Goal: Entertainment & Leisure: Consume media (video, audio)

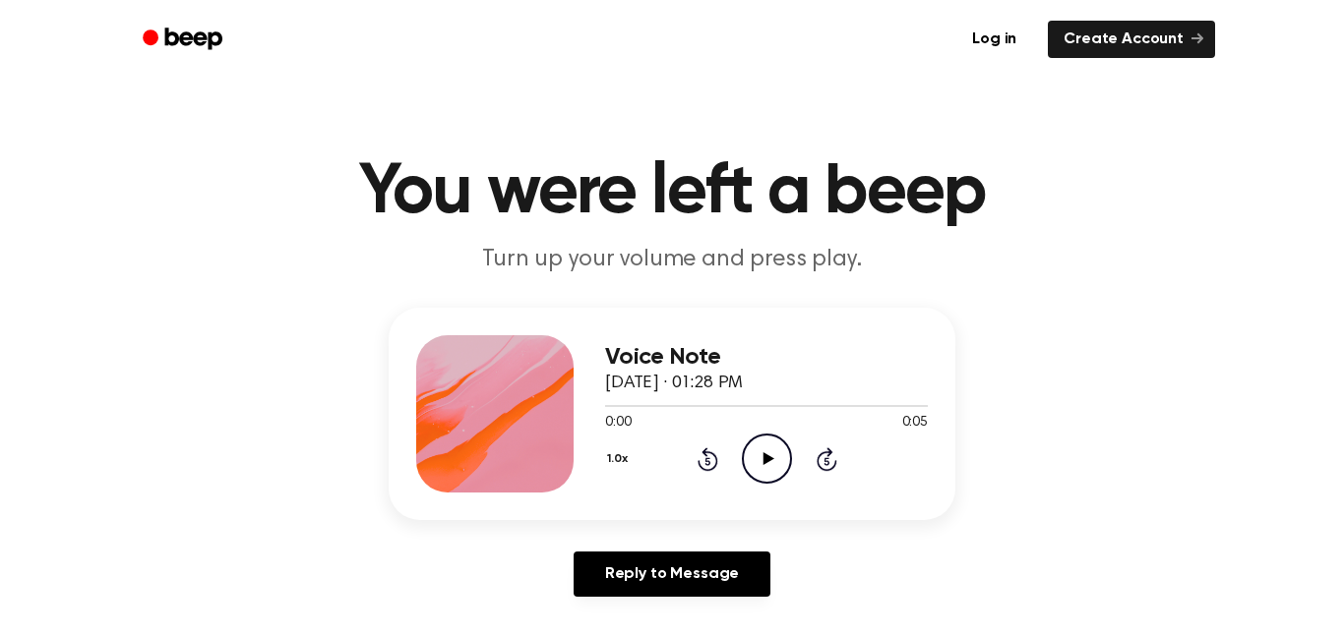
click at [764, 467] on icon "Play Audio" at bounding box center [767, 459] width 50 height 50
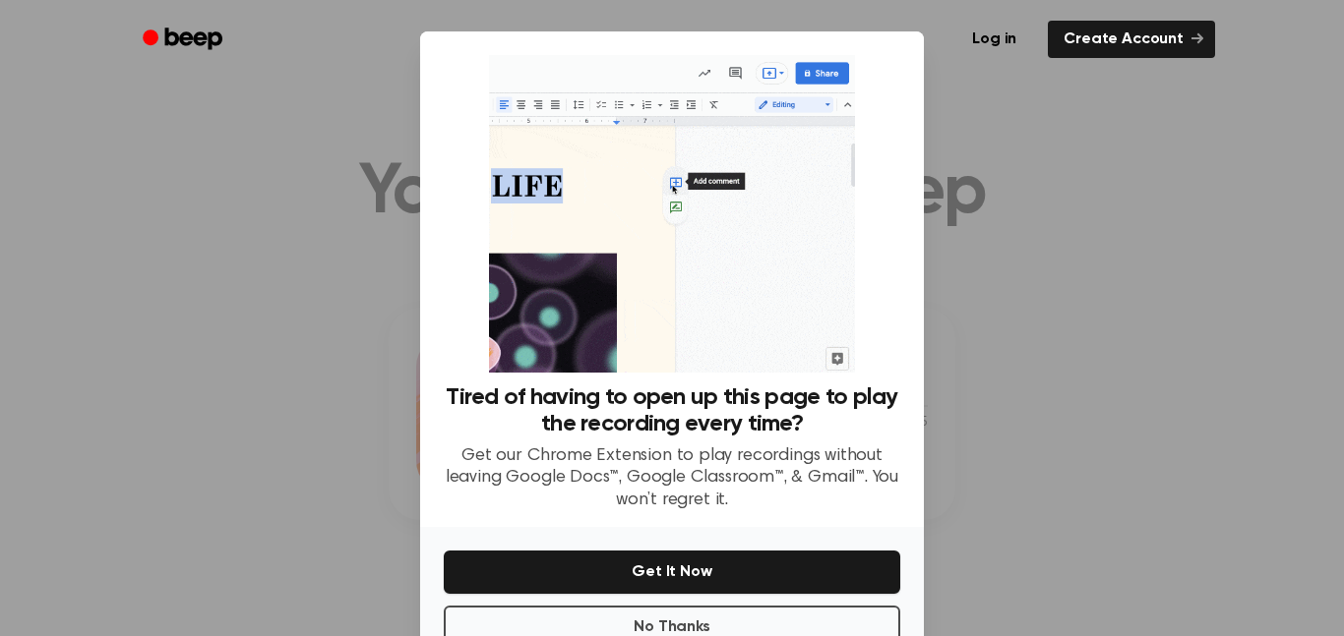
click at [1159, 407] on div at bounding box center [672, 318] width 1344 height 636
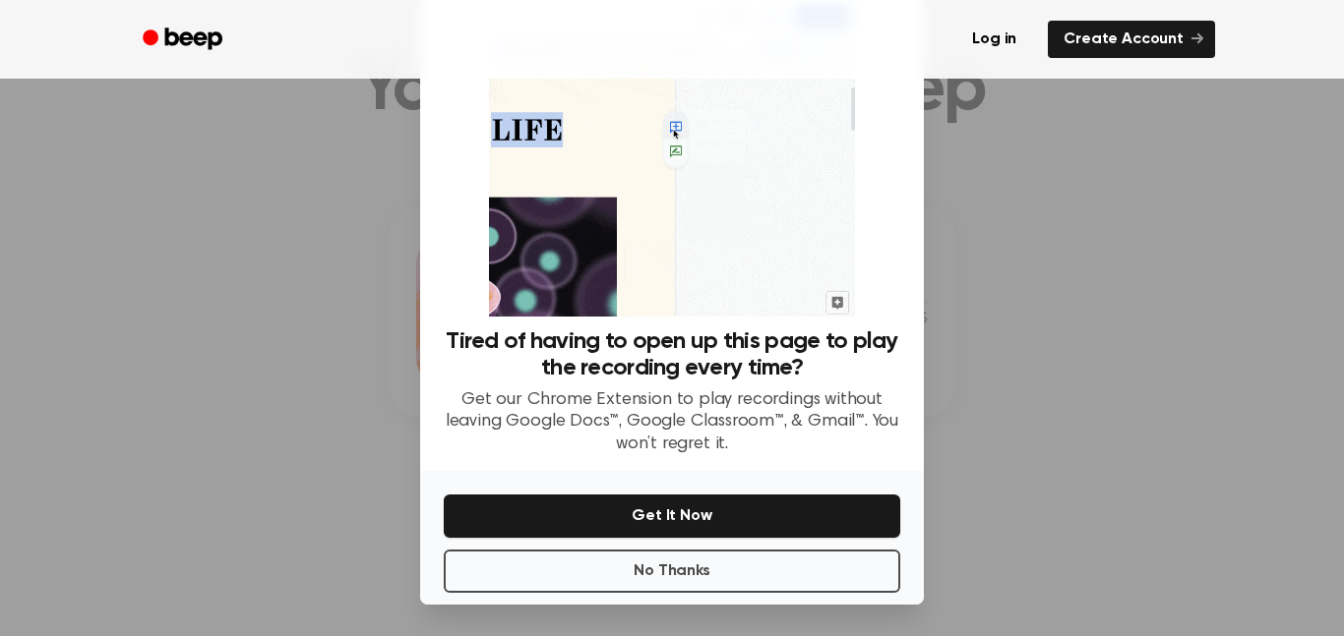
scroll to position [47, 0]
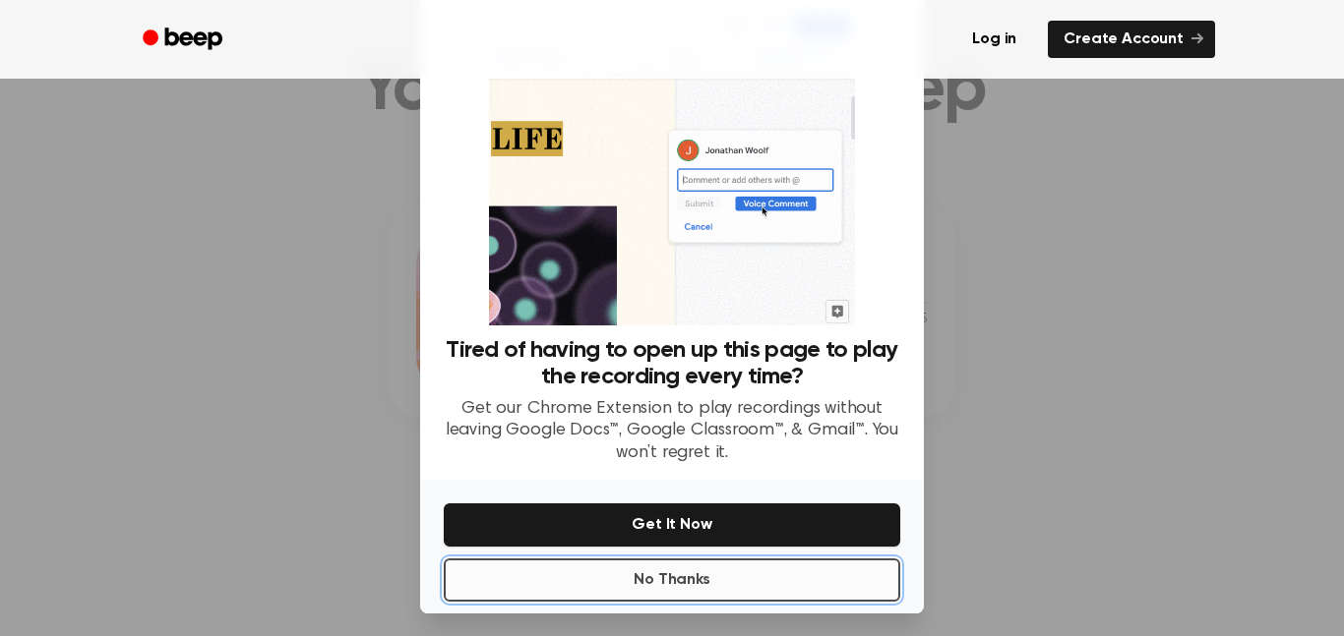
click at [676, 562] on button "No Thanks" at bounding box center [672, 580] width 456 height 43
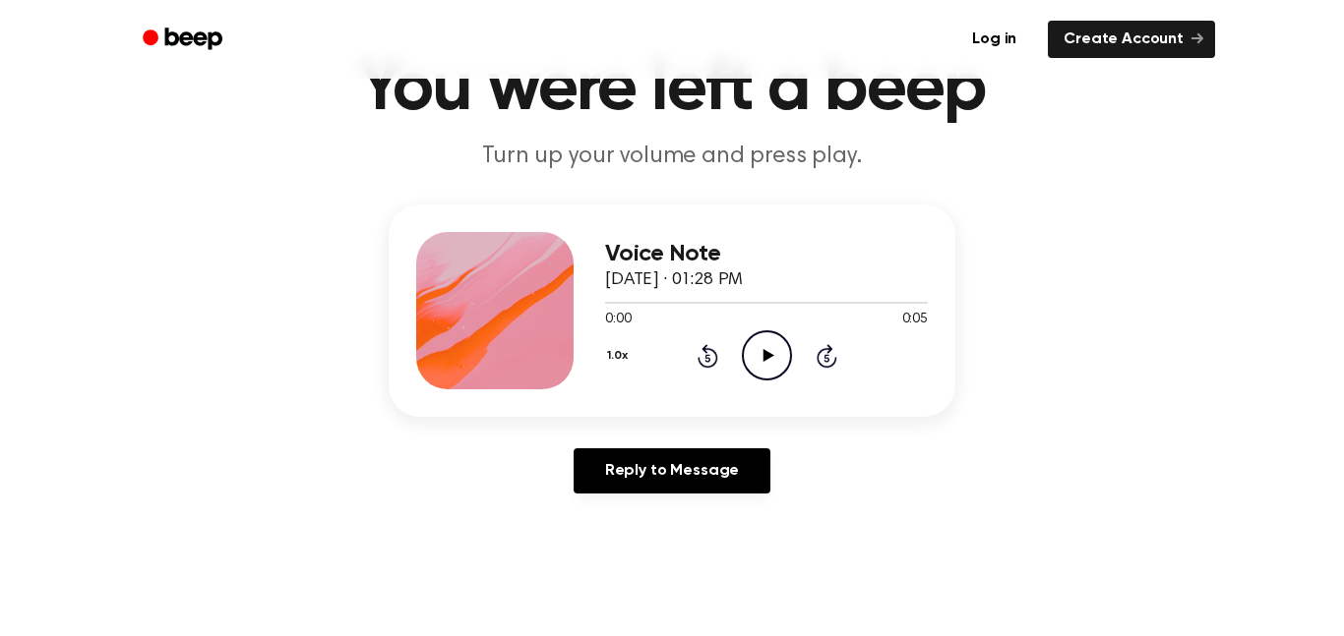
click at [752, 365] on icon "Play Audio" at bounding box center [767, 356] width 50 height 50
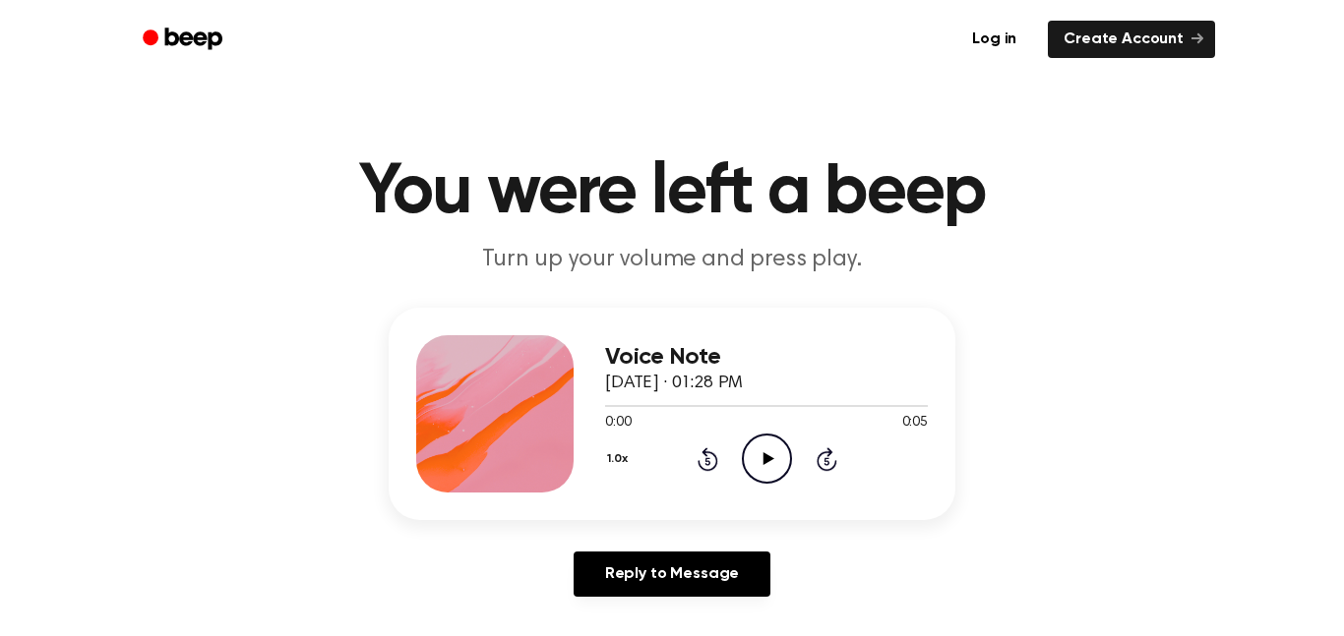
click at [753, 435] on icon "Play Audio" at bounding box center [767, 459] width 50 height 50
click at [762, 468] on icon "Play Audio" at bounding box center [767, 459] width 50 height 50
click at [759, 471] on icon "Play Audio" at bounding box center [767, 459] width 50 height 50
click at [774, 468] on icon "Play Audio" at bounding box center [767, 459] width 50 height 50
click at [751, 483] on icon "Play Audio" at bounding box center [767, 459] width 50 height 50
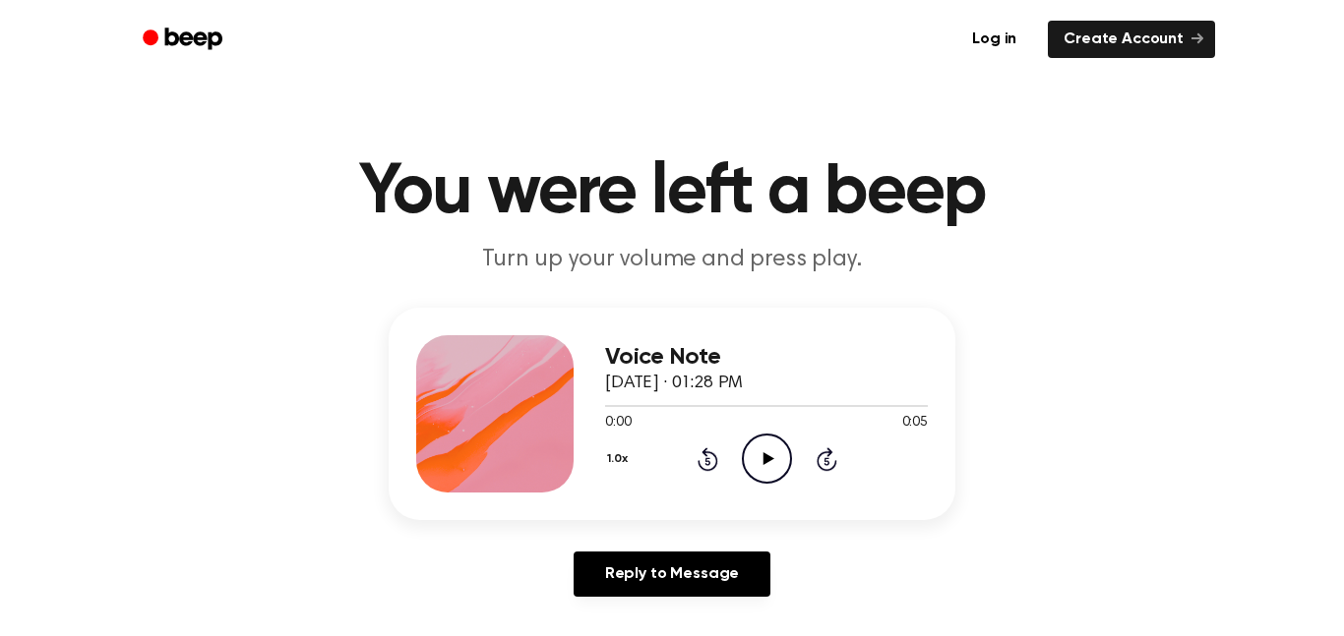
click at [748, 483] on icon "Play Audio" at bounding box center [767, 459] width 50 height 50
click at [751, 466] on icon "Play Audio" at bounding box center [767, 459] width 50 height 50
click at [765, 450] on icon "Play Audio" at bounding box center [767, 459] width 50 height 50
click at [763, 462] on icon at bounding box center [767, 458] width 11 height 13
click at [765, 464] on icon "Play Audio" at bounding box center [767, 459] width 50 height 50
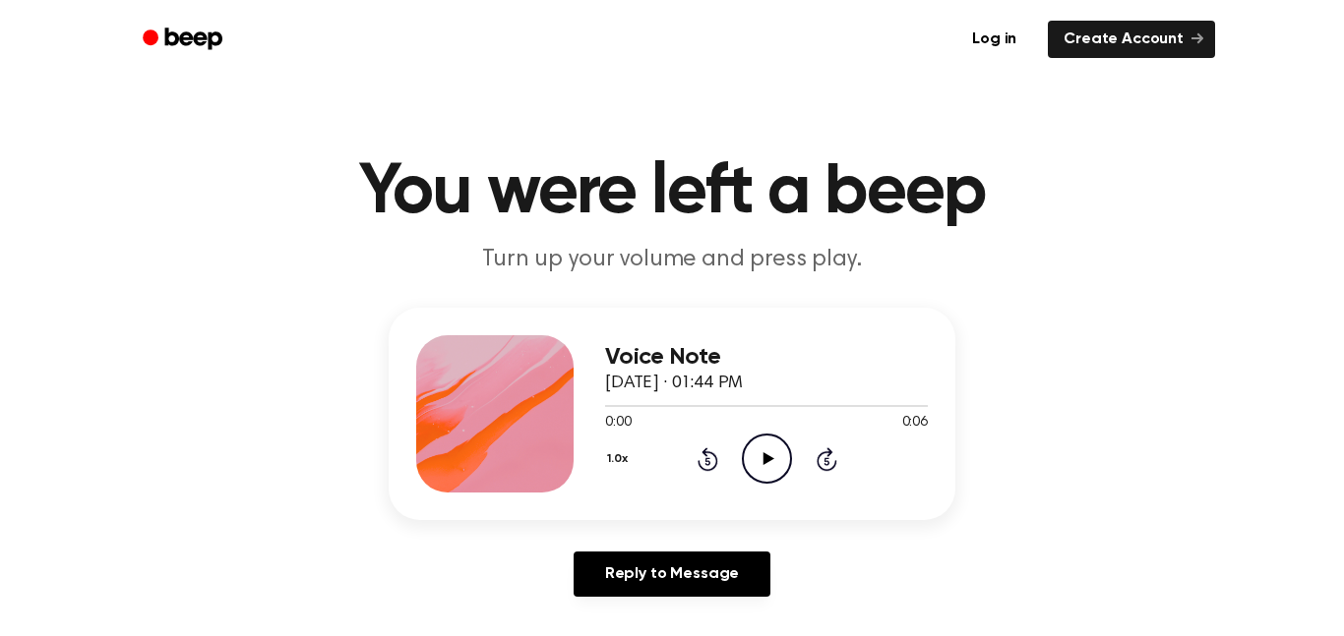
click at [777, 470] on icon "Play Audio" at bounding box center [767, 459] width 50 height 50
click at [775, 461] on icon "Play Audio" at bounding box center [767, 459] width 50 height 50
click at [777, 459] on icon "Play Audio" at bounding box center [767, 459] width 50 height 50
click at [787, 452] on icon "Play Audio" at bounding box center [767, 459] width 50 height 50
click at [799, 452] on div "1.0x Rewind 5 seconds Play Audio Skip 5 seconds" at bounding box center [766, 459] width 323 height 50
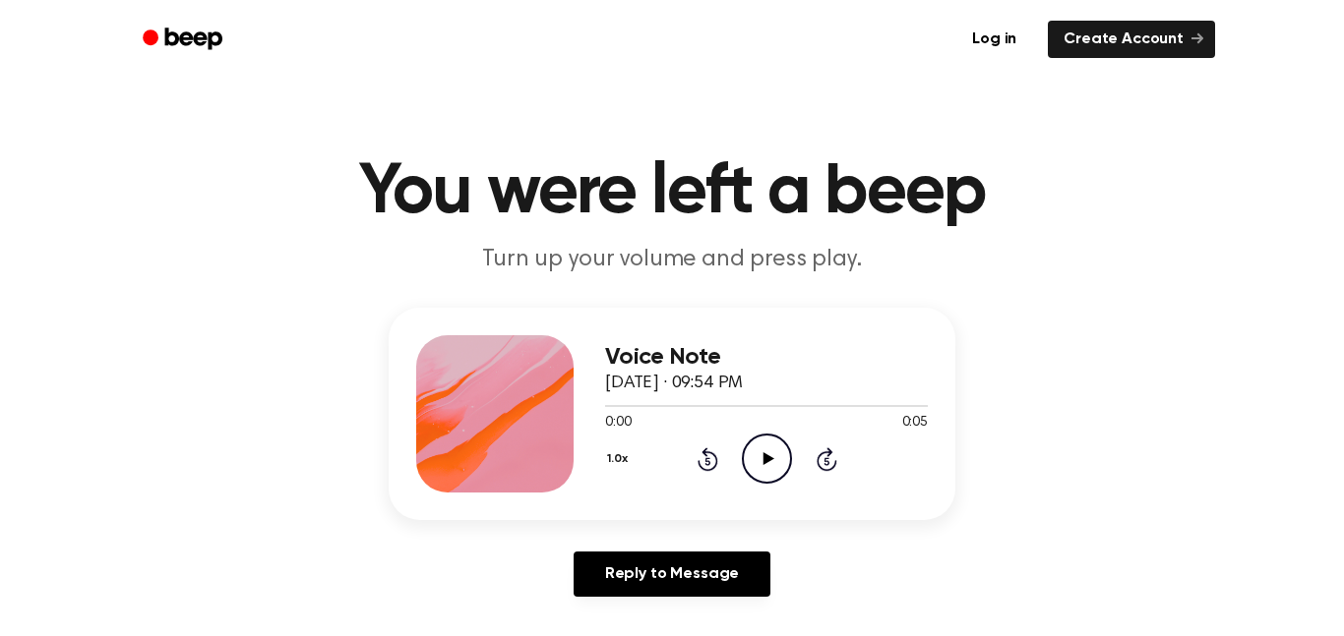
click at [775, 487] on div "Voice Note October 5, 2025 · 09:54 PM 0:00 0:05 Your browser does not support t…" at bounding box center [766, 413] width 323 height 157
click at [762, 455] on icon "Play Audio" at bounding box center [767, 459] width 50 height 50
click at [754, 485] on div "Voice Note [DATE] · 03:19 PM 0:00 0:08 Your browser does not support the [objec…" at bounding box center [766, 413] width 323 height 157
click at [733, 451] on div "1.0x Rewind 5 seconds Play Audio Skip 5 seconds" at bounding box center [766, 459] width 323 height 50
click at [763, 460] on icon at bounding box center [767, 458] width 11 height 13
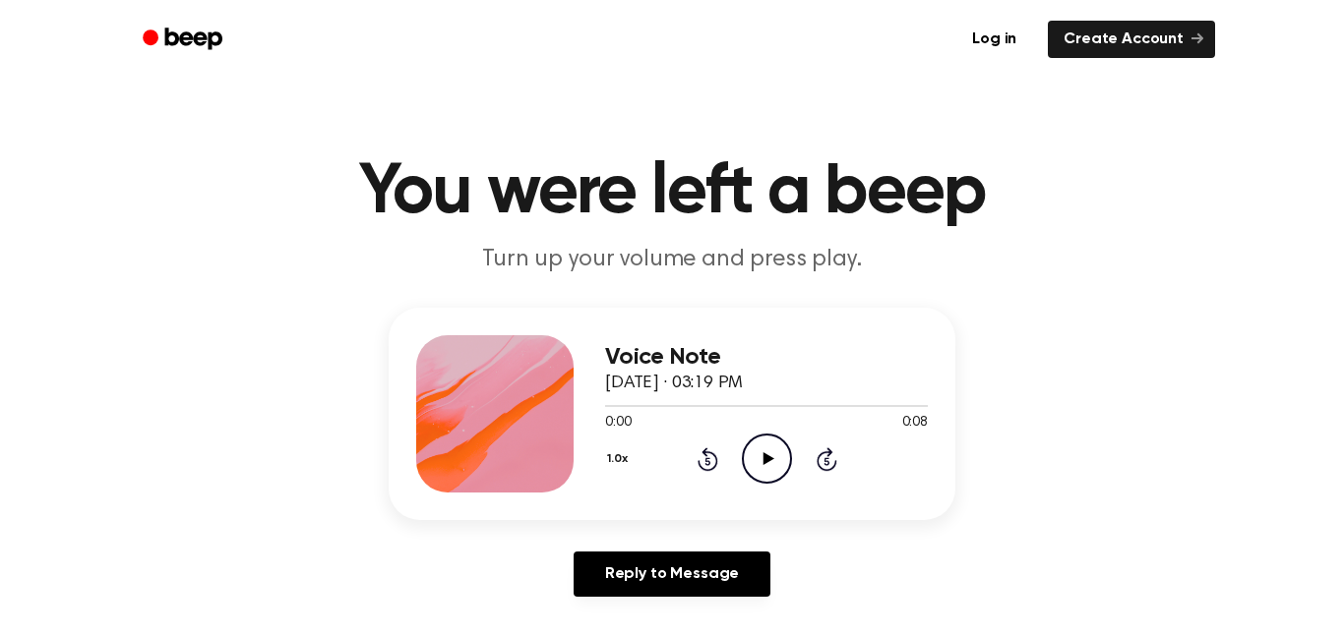
click at [745, 493] on div "Voice Note [DATE] · 03:19 PM 0:00 0:08 Your browser does not support the [objec…" at bounding box center [672, 414] width 567 height 212
click at [773, 447] on icon "Play Audio" at bounding box center [767, 459] width 50 height 50
click at [761, 467] on icon "Play Audio" at bounding box center [767, 459] width 50 height 50
click at [760, 440] on icon "Play Audio" at bounding box center [767, 459] width 50 height 50
click at [768, 452] on icon "Play Audio" at bounding box center [767, 459] width 50 height 50
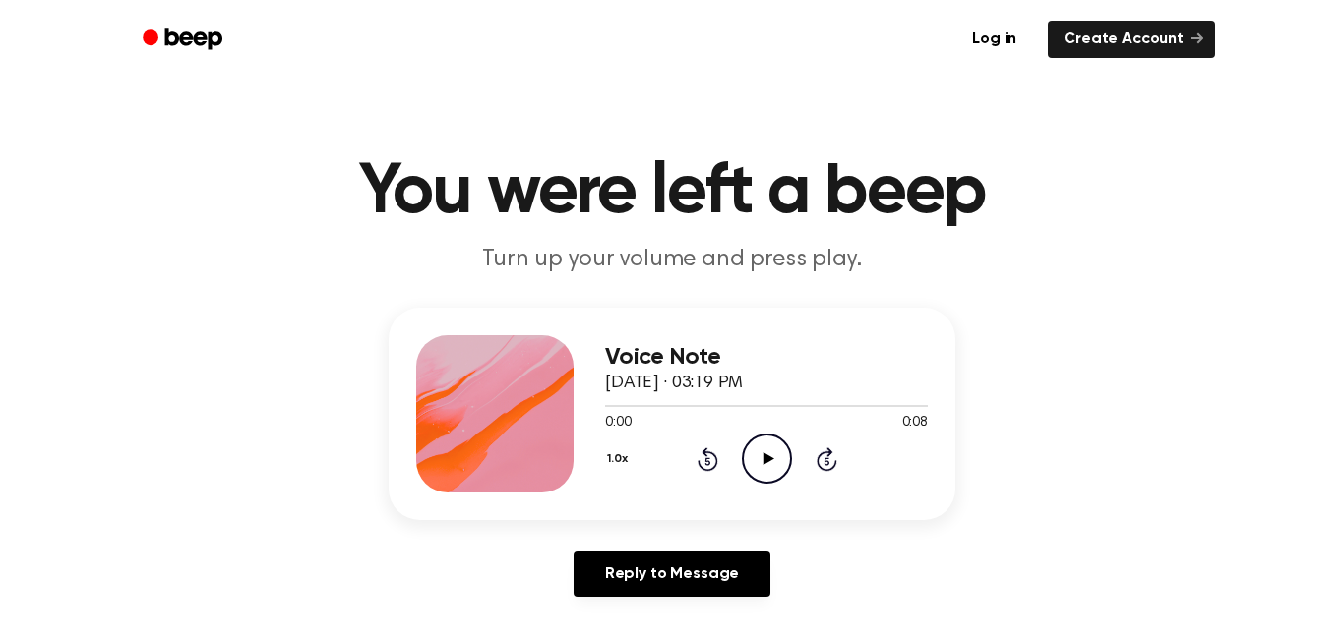
click at [768, 464] on icon "Play Audio" at bounding box center [767, 459] width 50 height 50
click at [758, 456] on icon "Play Audio" at bounding box center [767, 459] width 50 height 50
click at [768, 459] on icon at bounding box center [767, 458] width 11 height 13
click at [789, 454] on circle at bounding box center [767, 459] width 48 height 48
click at [760, 465] on icon "Play Audio" at bounding box center [767, 459] width 50 height 50
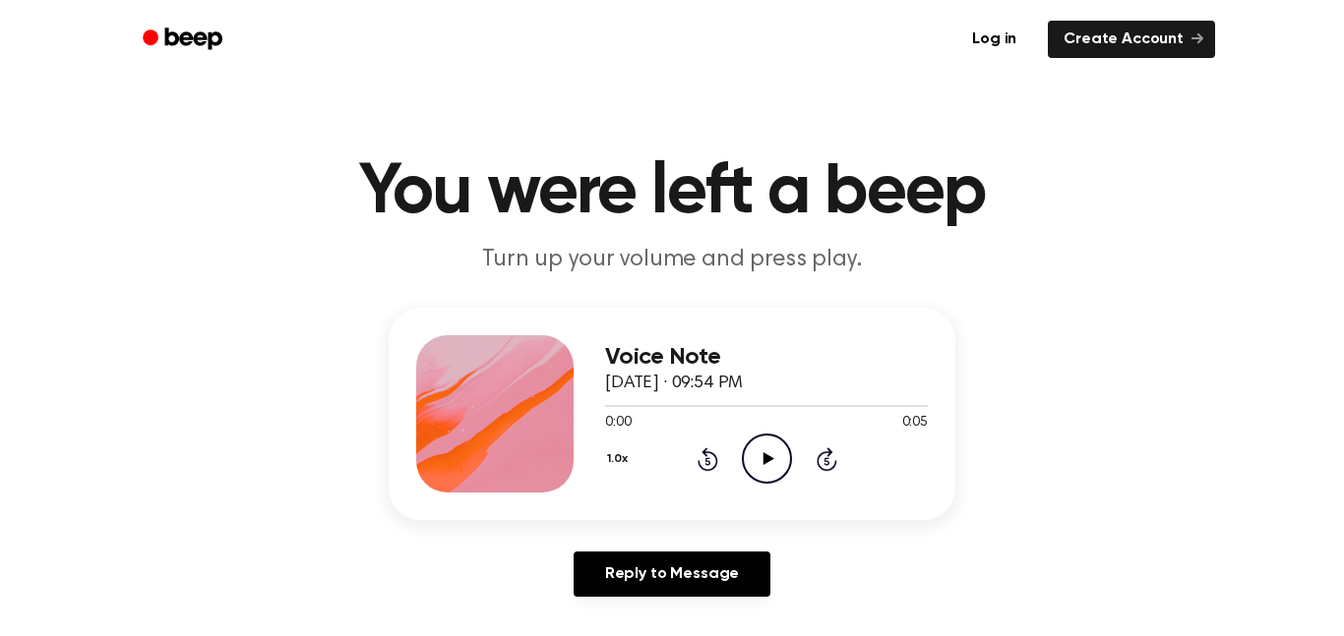
click at [768, 462] on icon "Play Audio" at bounding box center [767, 459] width 50 height 50
click at [760, 454] on icon "Play Audio" at bounding box center [767, 459] width 50 height 50
click at [774, 460] on icon "Play Audio" at bounding box center [767, 459] width 50 height 50
click at [769, 457] on icon at bounding box center [767, 458] width 11 height 13
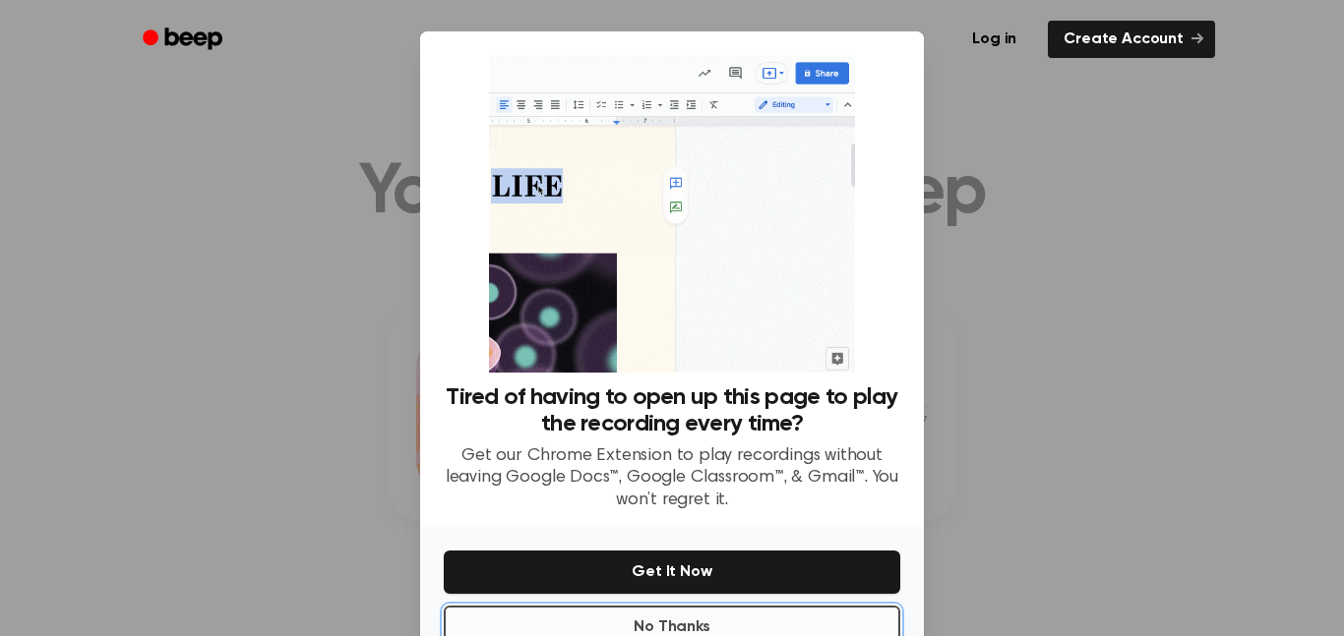
click at [848, 629] on button "No Thanks" at bounding box center [672, 627] width 456 height 43
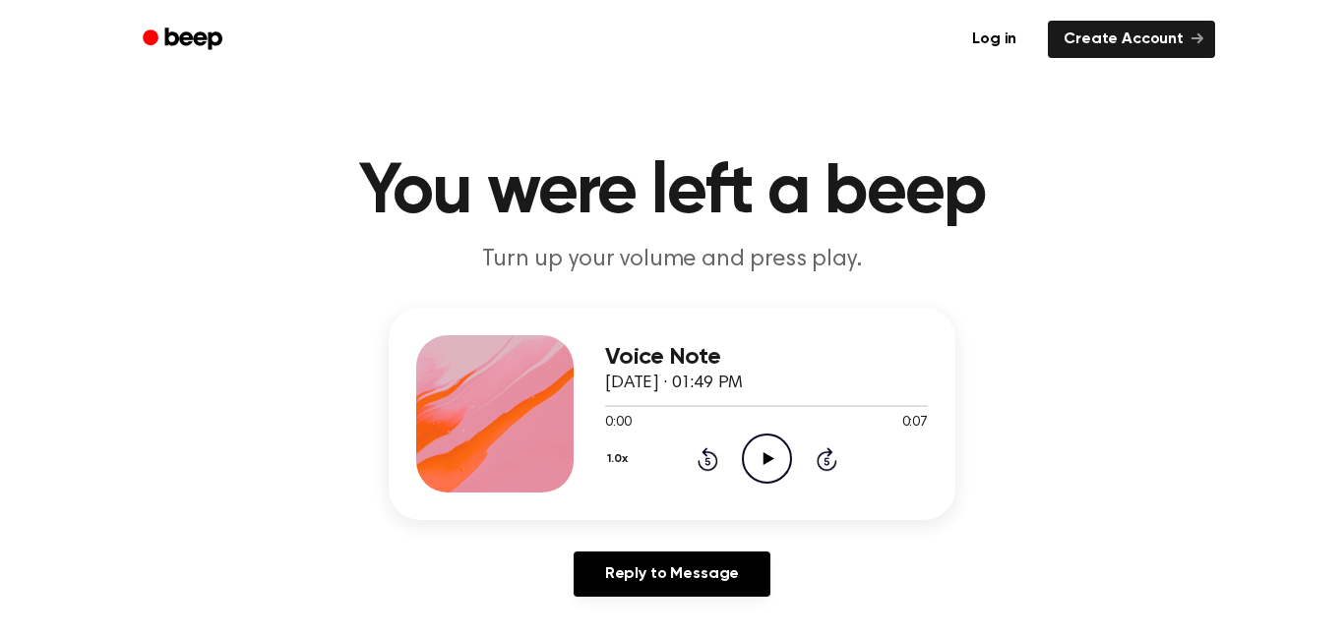
click at [762, 460] on icon at bounding box center [767, 458] width 11 height 13
click at [769, 453] on icon "Play Audio" at bounding box center [767, 459] width 50 height 50
click at [760, 464] on icon "Play Audio" at bounding box center [767, 459] width 50 height 50
click at [775, 452] on icon "Play Audio" at bounding box center [767, 459] width 50 height 50
click at [773, 467] on icon "Play Audio" at bounding box center [767, 459] width 50 height 50
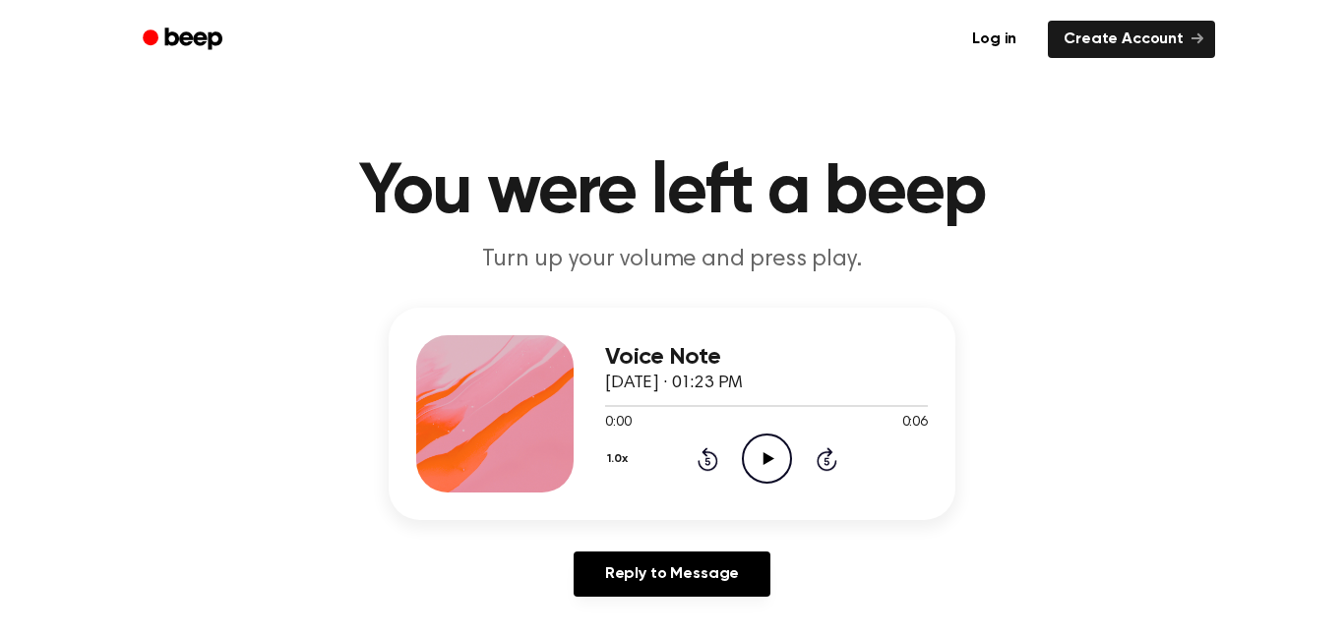
click at [765, 466] on icon "Play Audio" at bounding box center [767, 459] width 50 height 50
click at [759, 465] on icon "Play Audio" at bounding box center [767, 459] width 50 height 50
